Goal: Task Accomplishment & Management: Use online tool/utility

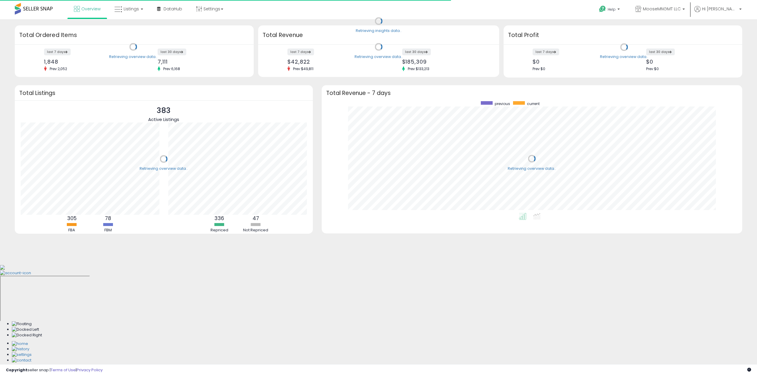
scroll to position [112, 409]
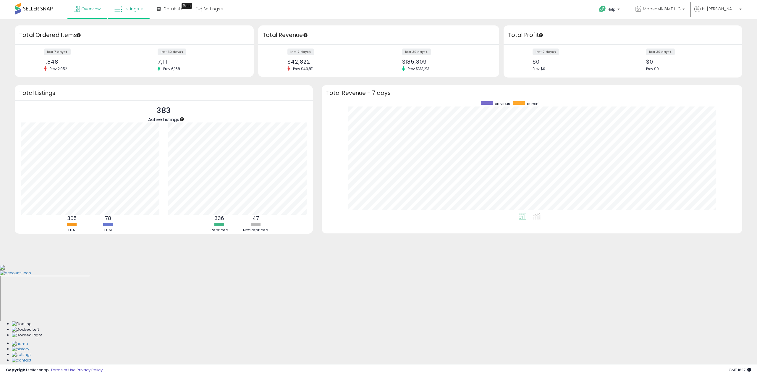
click at [130, 5] on link "Listings" at bounding box center [129, 9] width 38 height 18
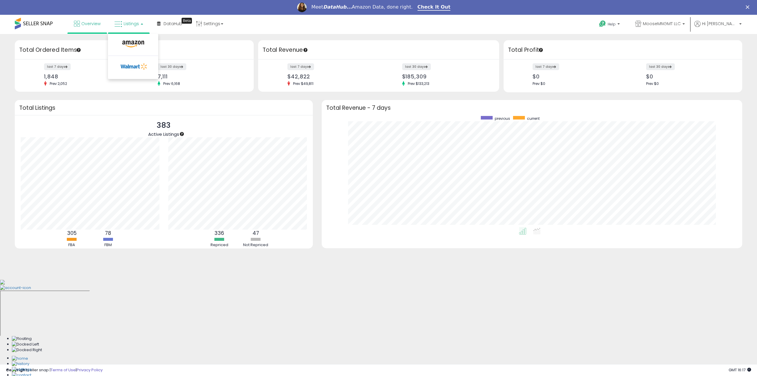
scroll to position [0, 0]
click at [132, 39] on li at bounding box center [133, 45] width 50 height 21
click at [133, 30] on link "Listings" at bounding box center [129, 24] width 38 height 18
click at [134, 42] on icon at bounding box center [133, 44] width 26 height 8
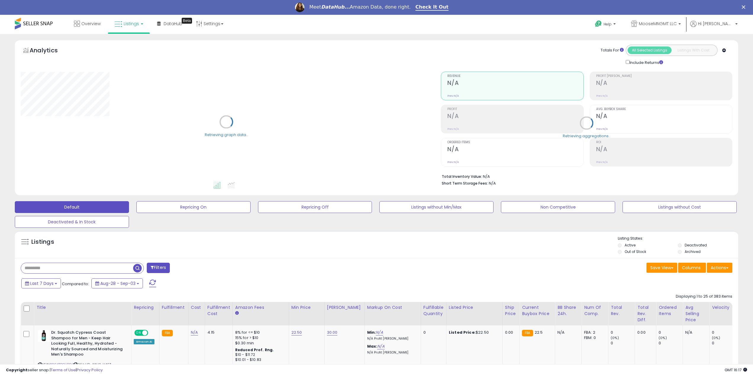
click at [45, 271] on input "text" at bounding box center [77, 268] width 112 height 10
paste input "**********"
type input "**********"
click at [206, 269] on span "button" at bounding box center [207, 268] width 9 height 9
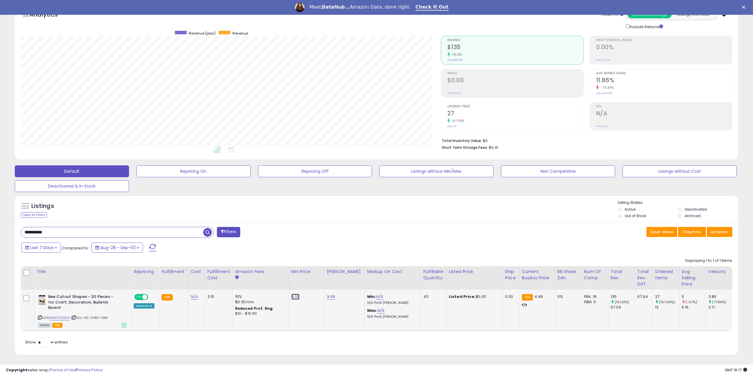
scroll to position [121, 420]
click at [294, 298] on link "5.00" at bounding box center [295, 297] width 8 height 6
type input "*"
type input "****"
click at [313, 285] on div at bounding box center [316, 282] width 22 height 10
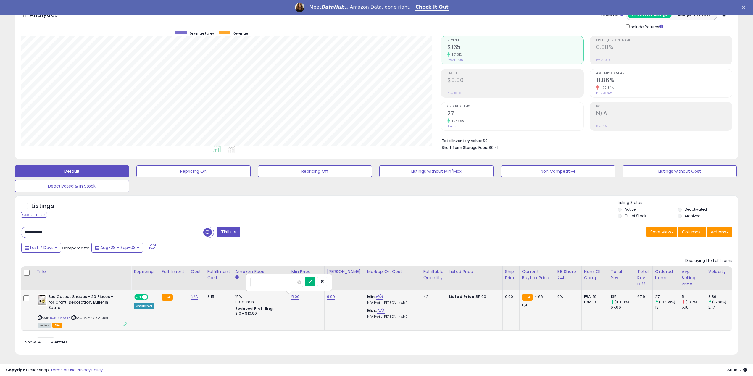
click at [315, 284] on button "submit" at bounding box center [310, 281] width 10 height 9
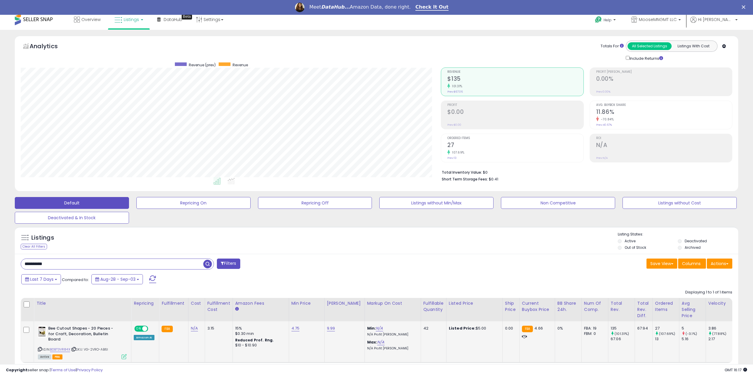
scroll to position [0, 0]
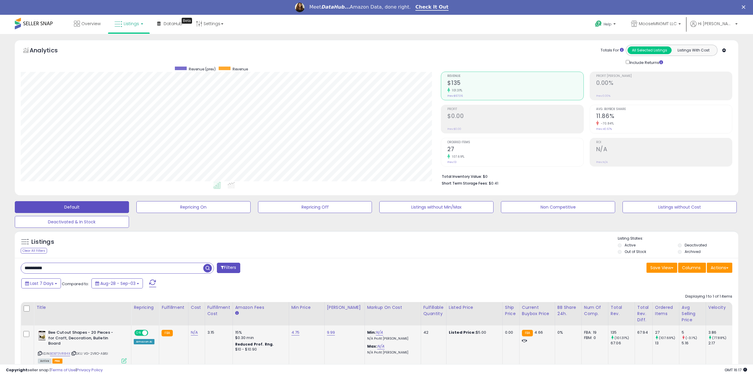
click at [129, 25] on span "Listings" at bounding box center [131, 24] width 15 height 6
click at [130, 67] on icon at bounding box center [134, 66] width 31 height 9
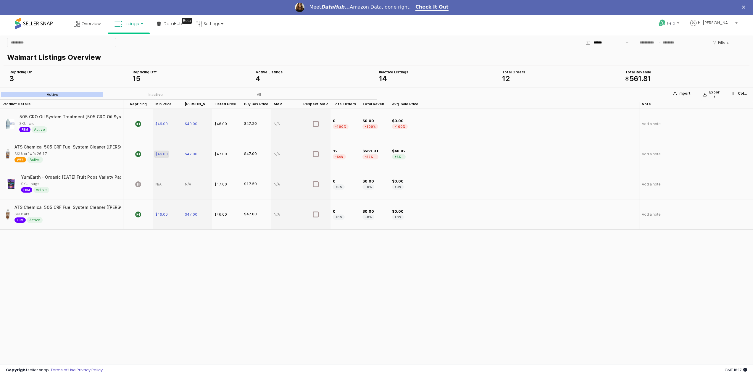
click at [159, 154] on span "$46.00" at bounding box center [161, 154] width 12 height 5
type input "*"
type input "****"
click at [190, 155] on span "$47.00" at bounding box center [191, 154] width 12 height 5
type input "*"
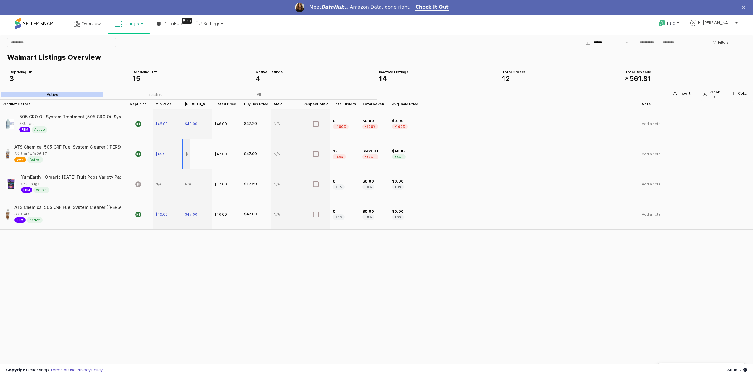
type input "*"
type input "**"
